Goal: Task Accomplishment & Management: Use online tool/utility

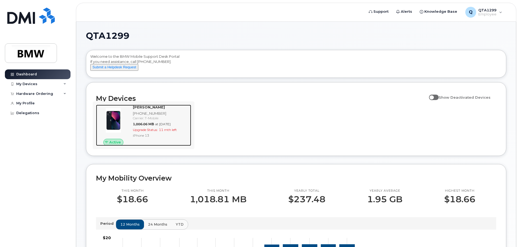
click at [160, 132] on div "Judd Belue 864-275-9562 Carrier: T-Mobile 1,006.06 MB at Oct 01, 2025 Upgrade S…" at bounding box center [161, 125] width 60 height 41
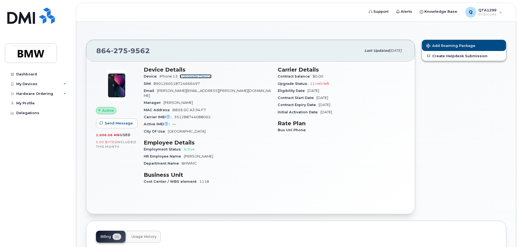
click at [202, 77] on link "+ Upgrade Device" at bounding box center [196, 76] width 32 height 4
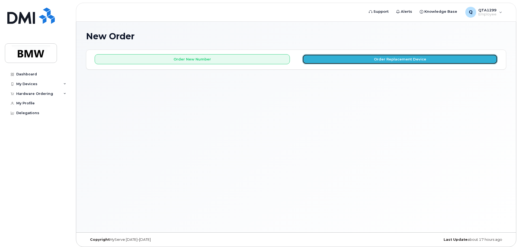
click at [347, 60] on button "Order Replacement Device" at bounding box center [399, 59] width 195 height 10
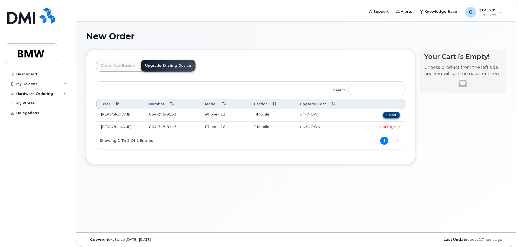
click at [391, 113] on button "Select" at bounding box center [390, 115] width 17 height 7
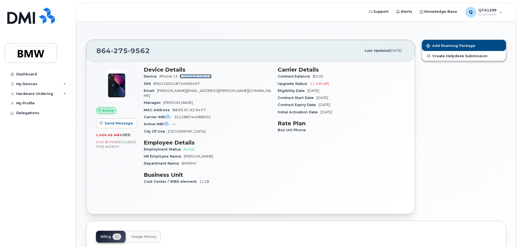
click at [192, 77] on link "+ Upgrade Device" at bounding box center [196, 76] width 32 height 4
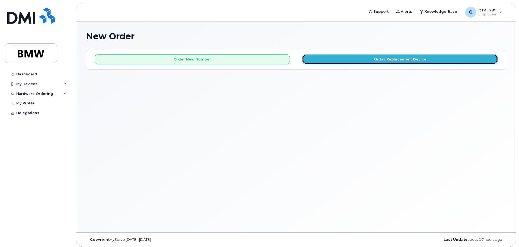
click at [372, 63] on button "Order Replacement Device" at bounding box center [399, 59] width 195 height 10
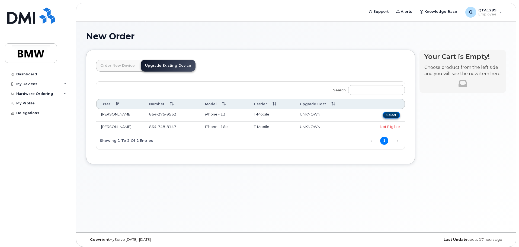
click at [392, 115] on button "Select" at bounding box center [390, 115] width 17 height 7
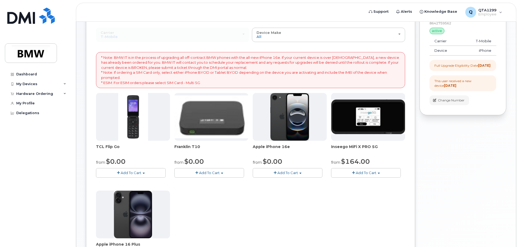
scroll to position [54, 0]
